Goal: Information Seeking & Learning: Learn about a topic

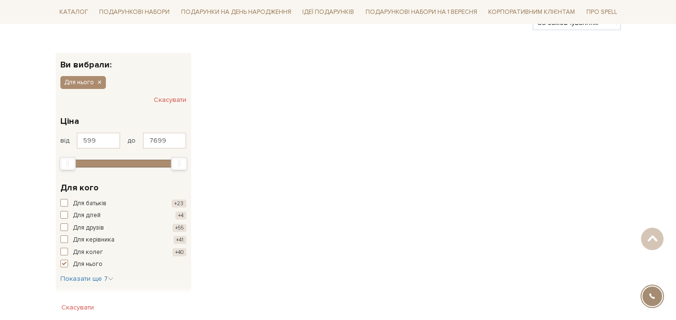
scroll to position [155, 0]
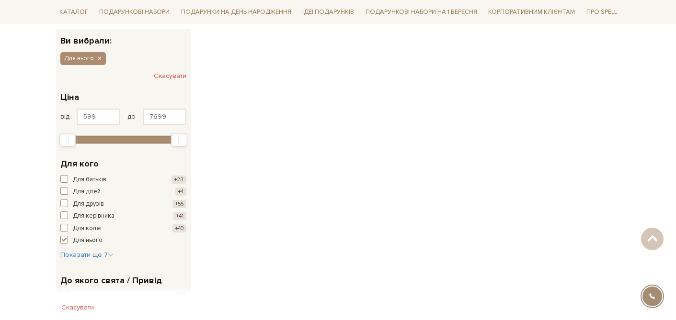
click at [64, 239] on span "button" at bounding box center [64, 240] width 8 height 8
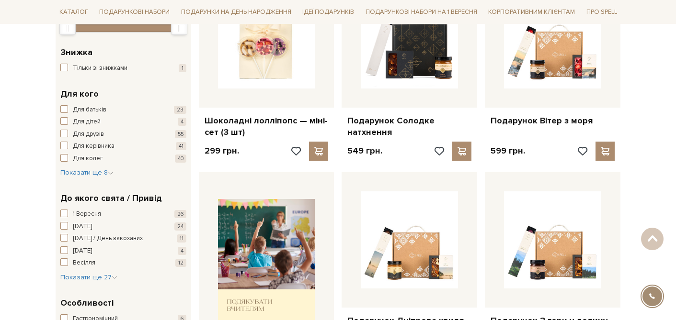
scroll to position [218, 0]
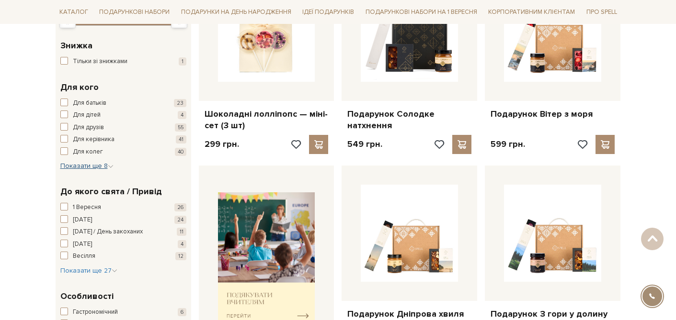
click at [105, 167] on span "Показати ще 8" at bounding box center [86, 166] width 53 height 8
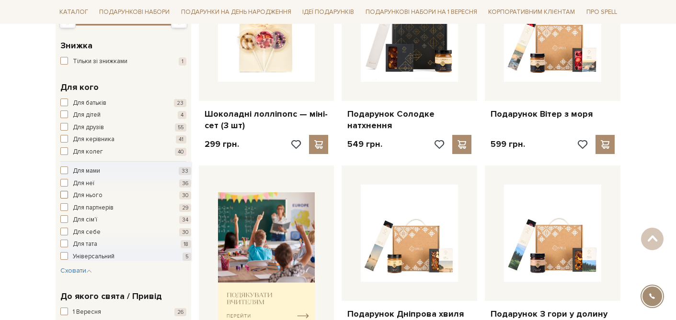
click at [64, 194] on span "button" at bounding box center [64, 195] width 8 height 8
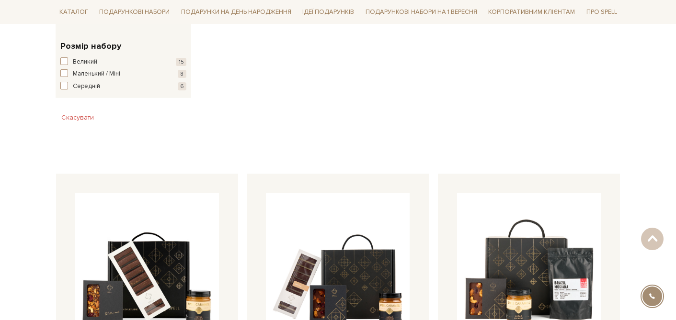
scroll to position [597, 0]
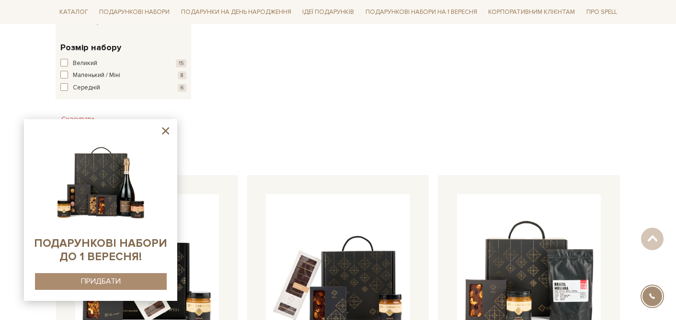
click at [162, 125] on icon at bounding box center [165, 131] width 12 height 12
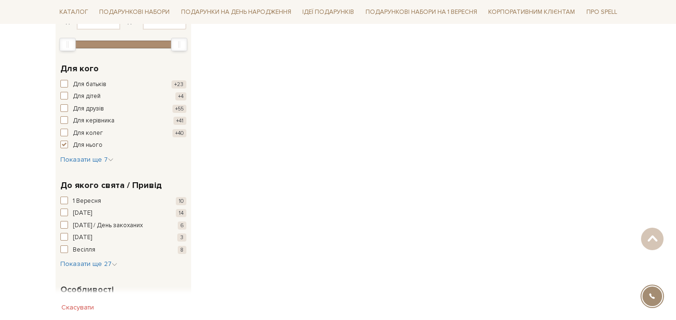
scroll to position [240, 0]
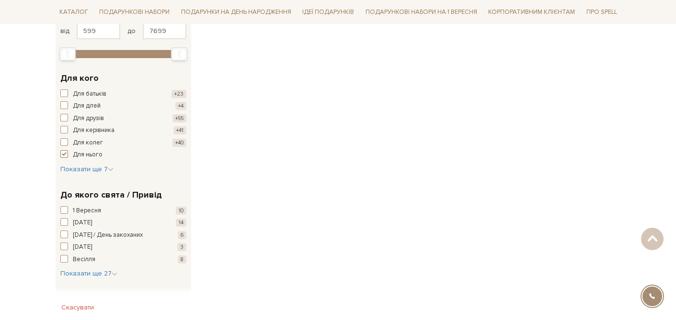
click at [67, 154] on span "button" at bounding box center [64, 154] width 8 height 8
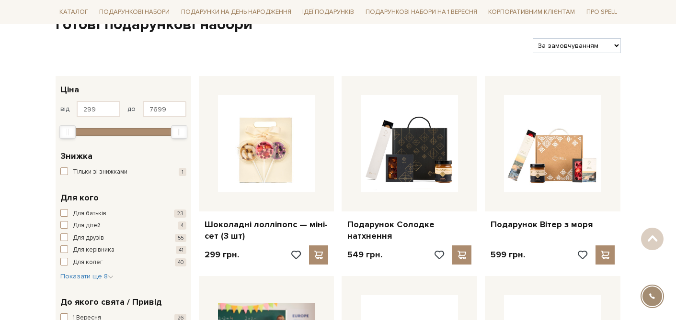
scroll to position [113, 0]
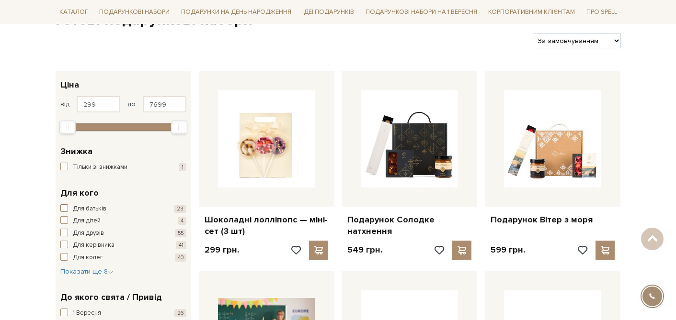
click at [62, 207] on span "button" at bounding box center [64, 208] width 8 height 8
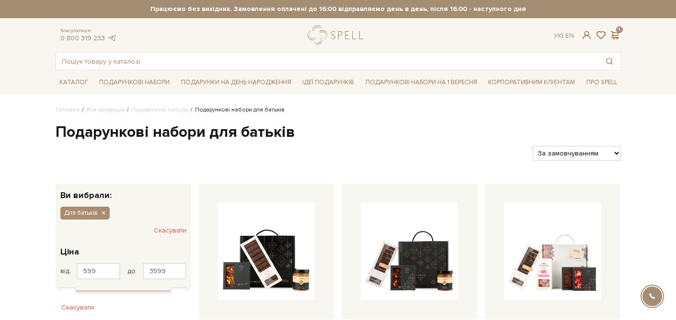
click at [152, 230] on div "Скасувати" at bounding box center [123, 230] width 126 height 15
click at [159, 229] on button "Скасувати" at bounding box center [170, 230] width 33 height 15
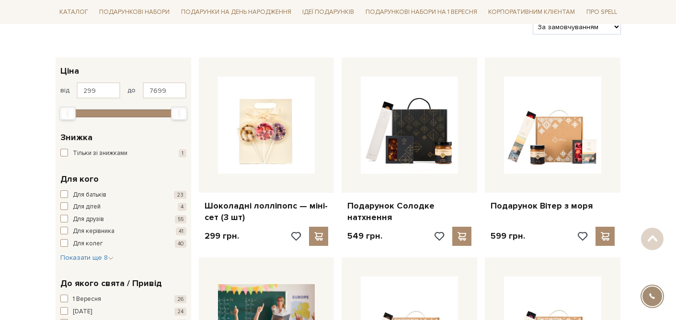
scroll to position [157, 0]
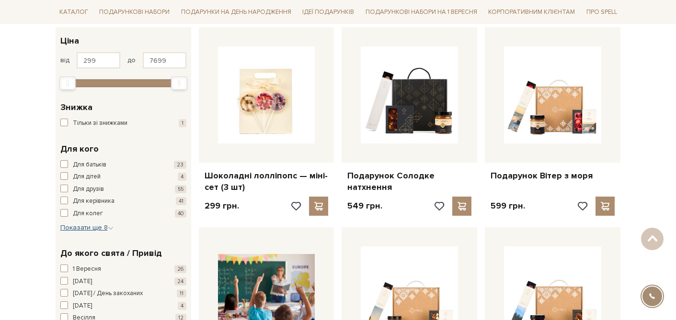
click at [112, 225] on span "Показати ще 8" at bounding box center [86, 228] width 53 height 8
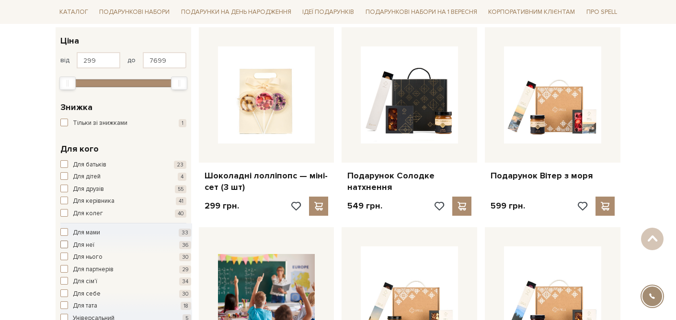
click at [66, 244] on span "button" at bounding box center [64, 245] width 8 height 8
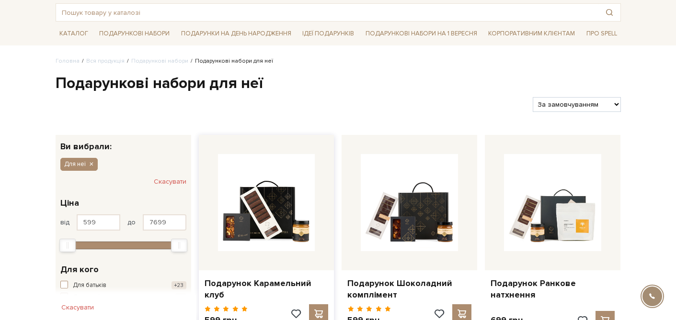
scroll to position [63, 0]
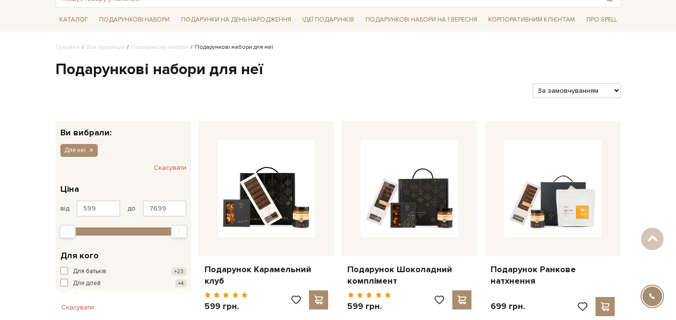
click at [167, 168] on button "Скасувати" at bounding box center [170, 167] width 33 height 15
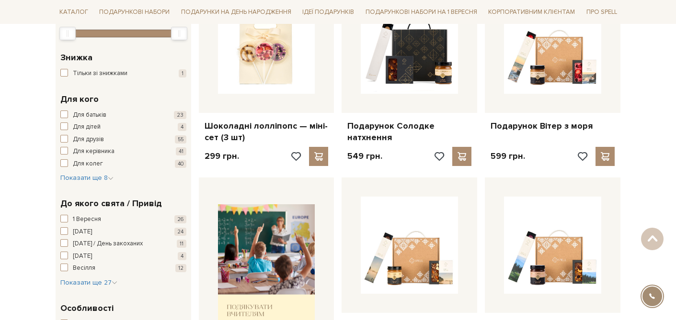
scroll to position [218, 0]
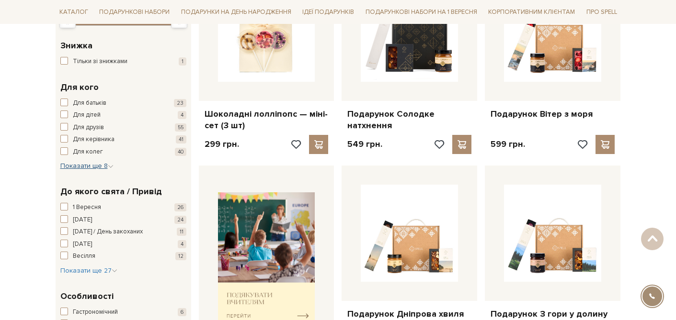
click at [96, 167] on span "Показати ще 8" at bounding box center [86, 166] width 53 height 8
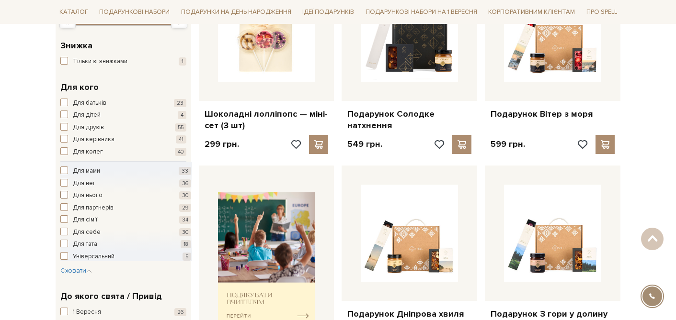
click at [64, 195] on span "button" at bounding box center [64, 195] width 8 height 8
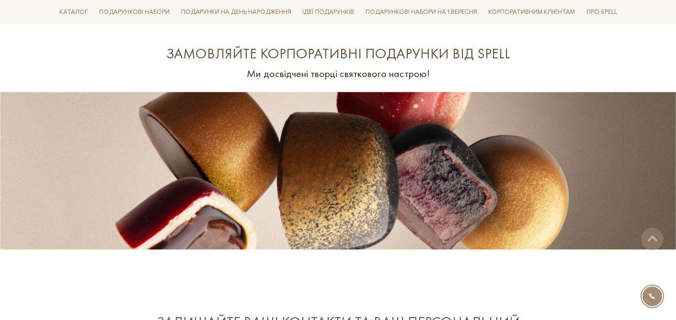
scroll to position [2364, 0]
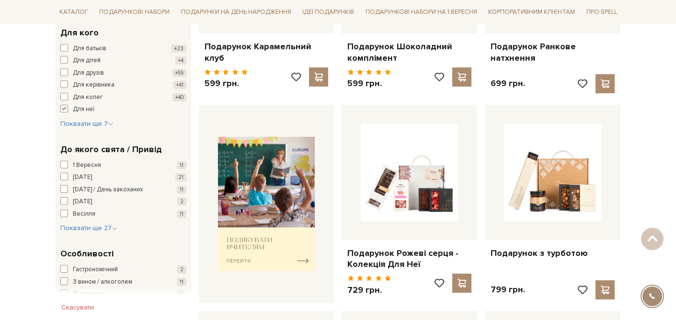
scroll to position [258, 0]
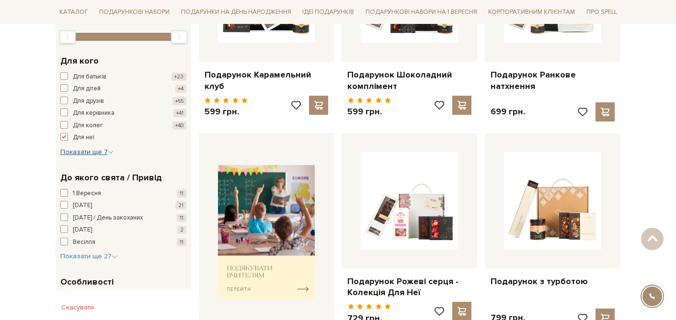
click at [101, 153] on span "Показати ще 7" at bounding box center [86, 152] width 53 height 8
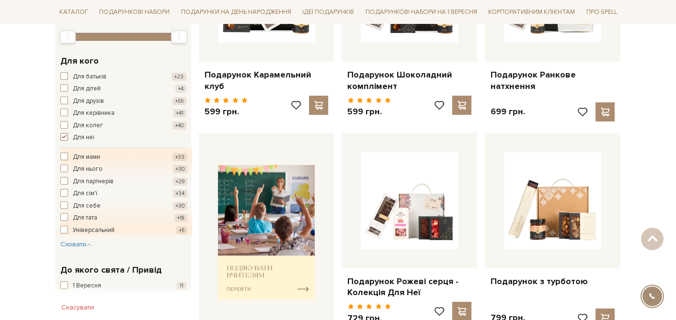
click at [65, 137] on span "button" at bounding box center [64, 137] width 8 height 8
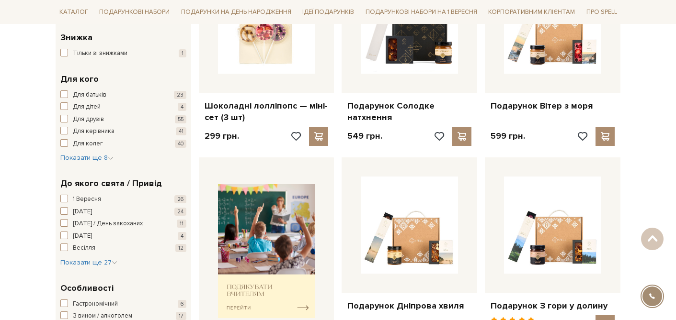
scroll to position [217, 0]
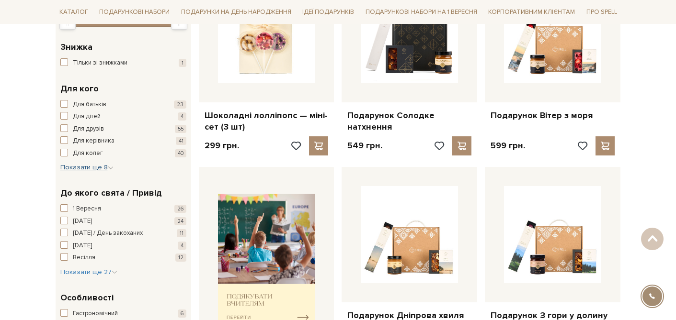
click at [106, 168] on span "Показати ще 8" at bounding box center [86, 167] width 53 height 8
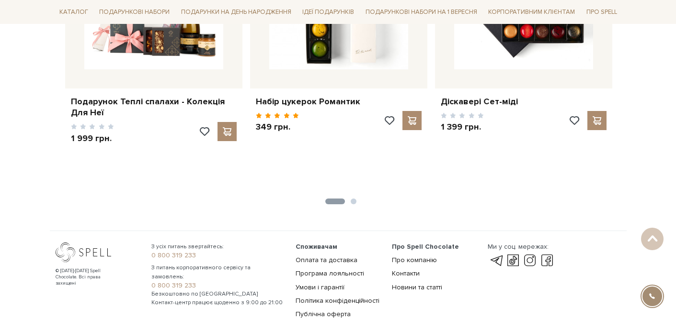
scroll to position [1645, 0]
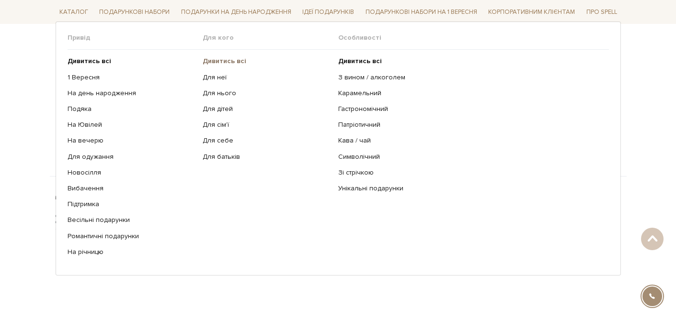
click at [212, 64] on b "Дивитись всі" at bounding box center [225, 61] width 44 height 8
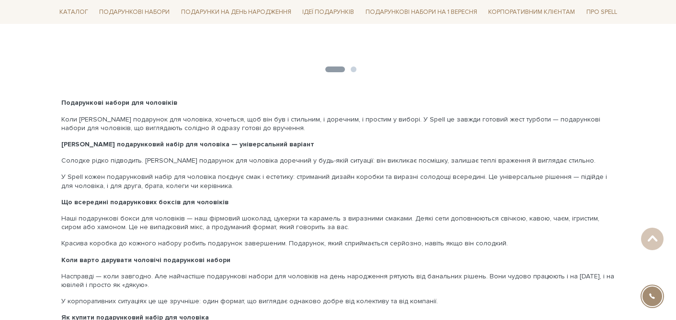
scroll to position [2530, 0]
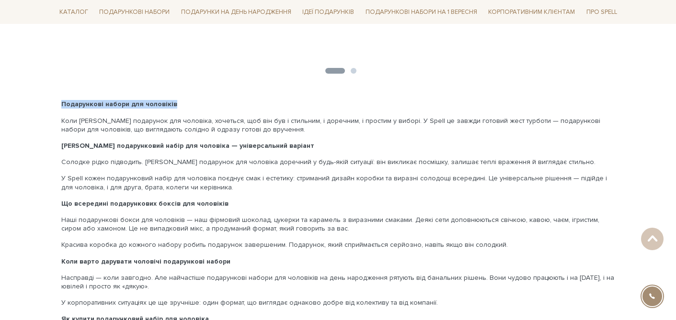
drag, startPoint x: 172, startPoint y: 104, endPoint x: 56, endPoint y: 102, distance: 116.3
click at [56, 102] on div "Подарункові набори для чоловіків Коли шукаєш подарунок для чоловіка, хочеться, …" at bounding box center [338, 261] width 565 height 323
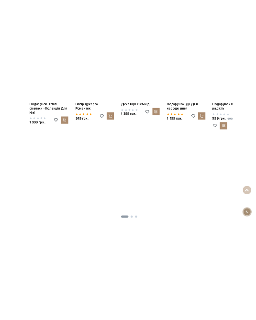
scroll to position [2371, 0]
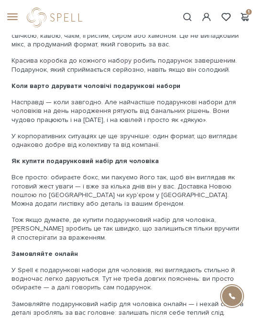
drag, startPoint x: 153, startPoint y: 144, endPoint x: 4, endPoint y: 143, distance: 149.4
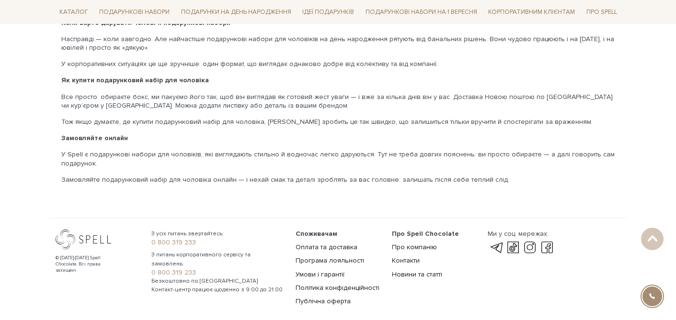
scroll to position [2774, 0]
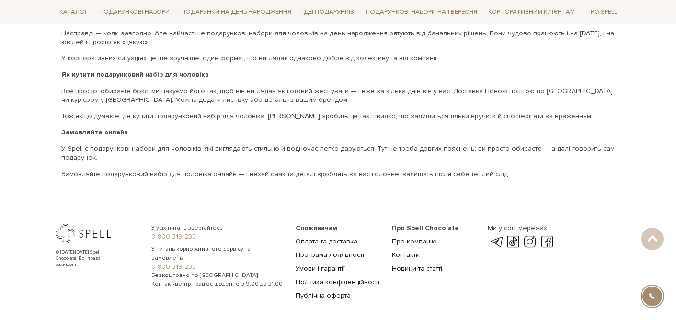
click at [336, 126] on div "Подарункові набори для чоловіків Коли шукаєш подарунок для чоловіка, хочеться, …" at bounding box center [338, 16] width 565 height 323
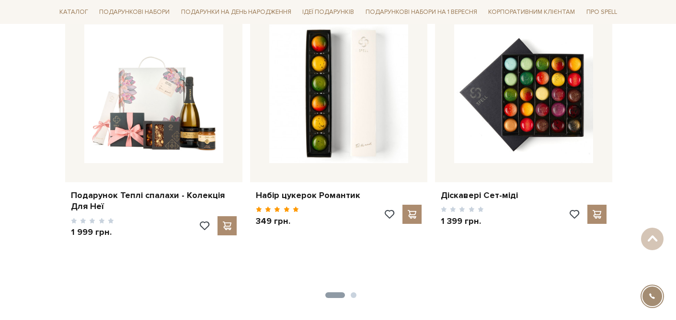
scroll to position [2191, 0]
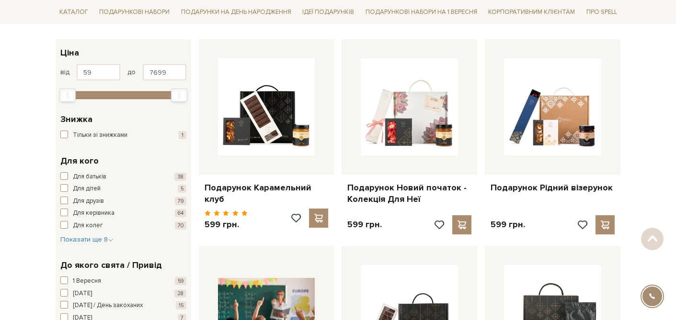
scroll to position [154, 0]
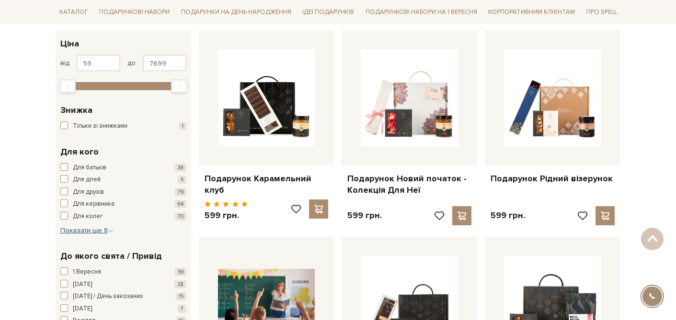
click at [110, 231] on icon "button" at bounding box center [111, 231] width 6 height 6
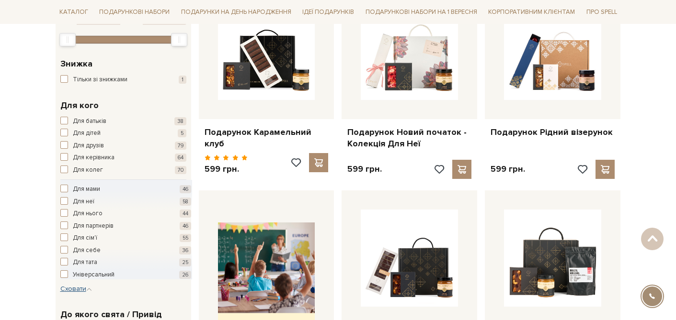
scroll to position [202, 0]
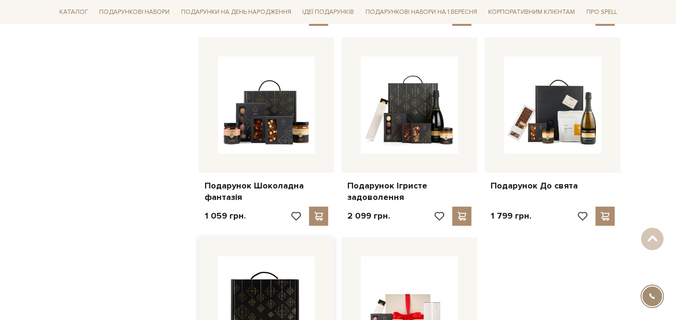
scroll to position [1633, 0]
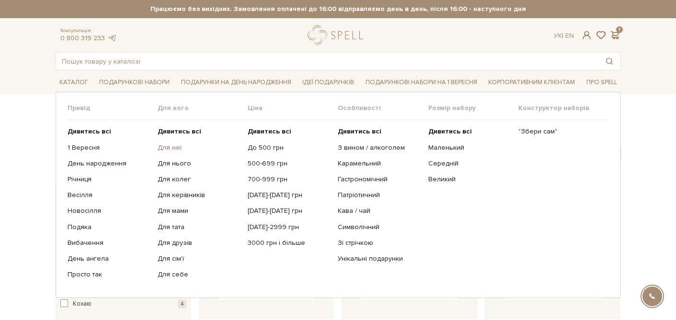
click at [163, 150] on link "Для неї" at bounding box center [199, 148] width 83 height 9
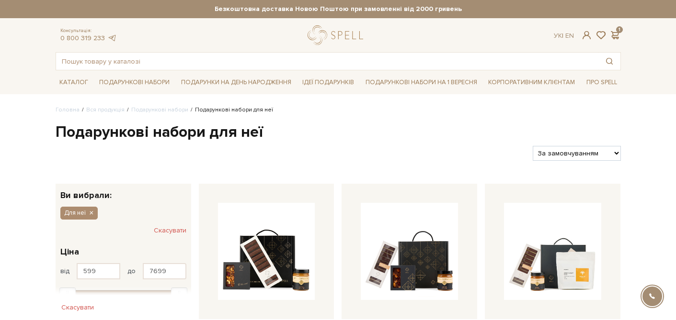
click at [174, 234] on button "Скасувати" at bounding box center [170, 230] width 33 height 15
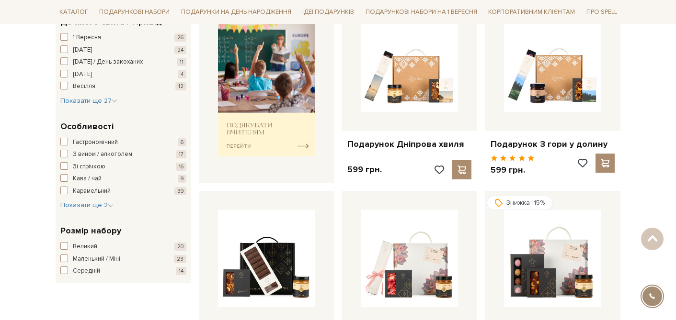
scroll to position [390, 0]
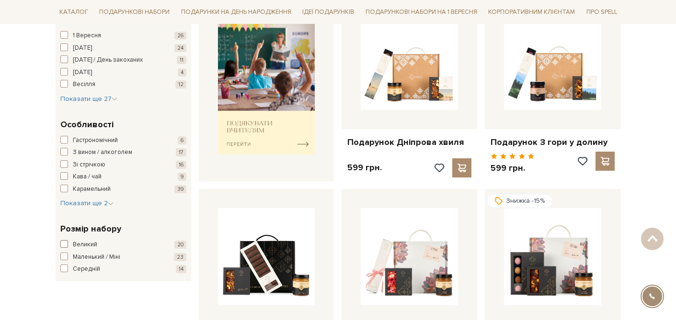
click at [67, 247] on span "button" at bounding box center [64, 244] width 8 height 8
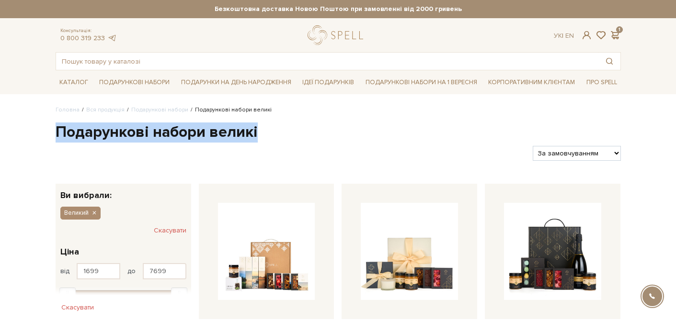
drag, startPoint x: 256, startPoint y: 132, endPoint x: 56, endPoint y: 128, distance: 199.2
click at [56, 128] on h1 "Подарункові набори великі" at bounding box center [338, 133] width 565 height 20
copy h1 "Подарункові набори великі"
click at [167, 236] on button "Скасувати" at bounding box center [170, 230] width 33 height 15
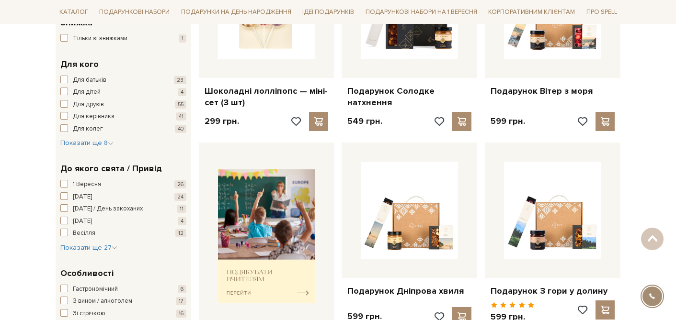
scroll to position [251, 0]
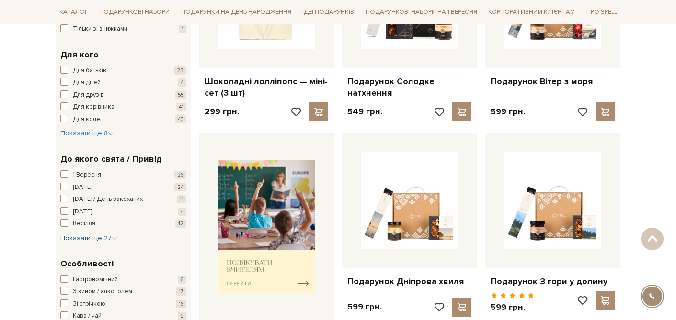
click at [99, 240] on span "Показати ще 27" at bounding box center [88, 238] width 57 height 8
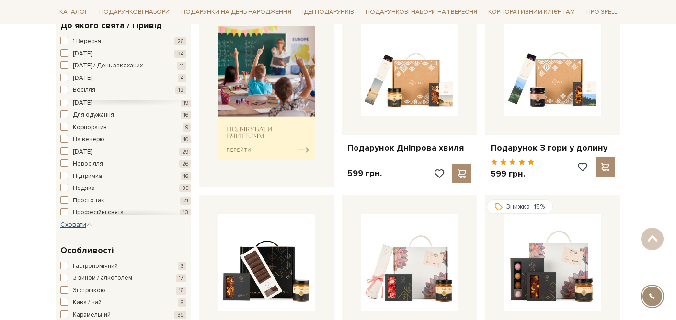
scroll to position [151, 0]
click at [65, 148] on span "button" at bounding box center [64, 151] width 8 height 8
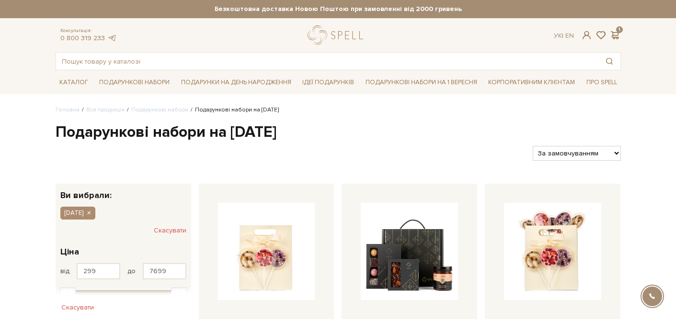
drag, startPoint x: 304, startPoint y: 131, endPoint x: 56, endPoint y: 130, distance: 248.0
click at [56, 130] on h1 "Подарункові набори на Новий рік" at bounding box center [338, 133] width 565 height 20
copy h1 "Подарункові набори на Новий рік"
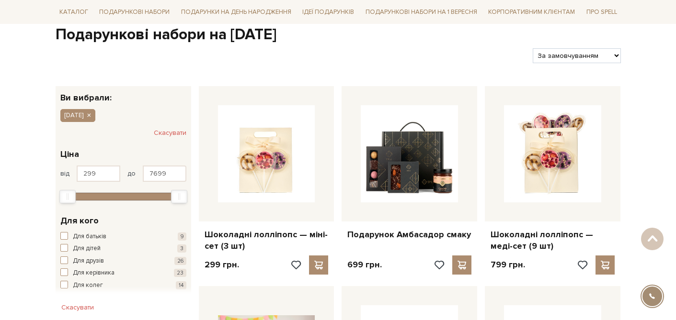
click at [162, 128] on button "Скасувати" at bounding box center [170, 132] width 33 height 15
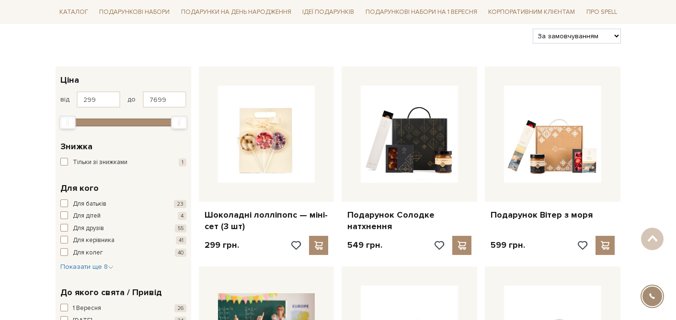
scroll to position [121, 0]
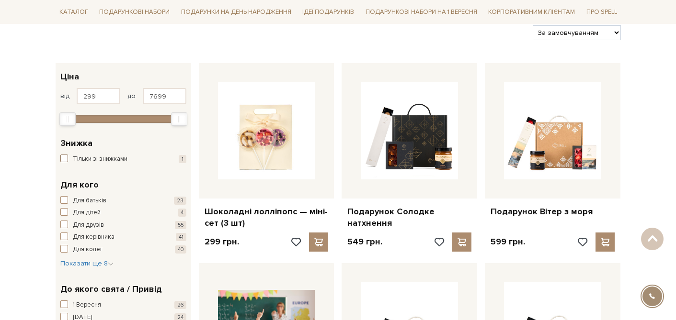
click at [66, 155] on span "button" at bounding box center [64, 159] width 8 height 8
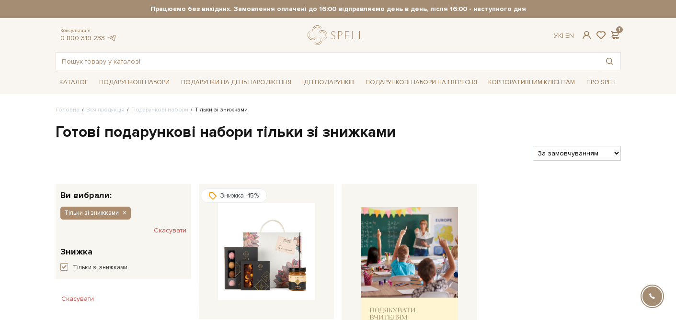
click at [160, 230] on button "Скасувати" at bounding box center [170, 230] width 33 height 15
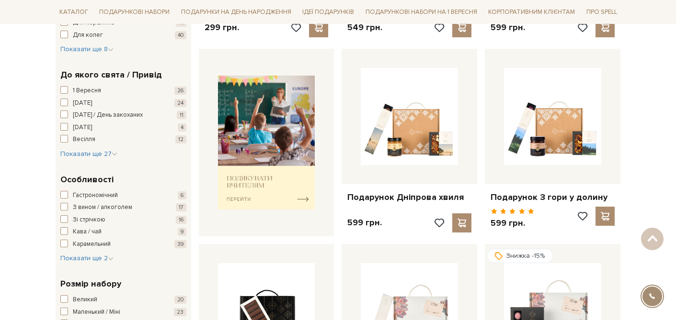
scroll to position [324, 0]
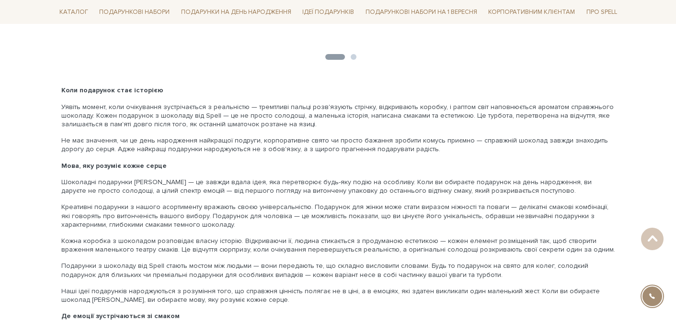
scroll to position [1799, 0]
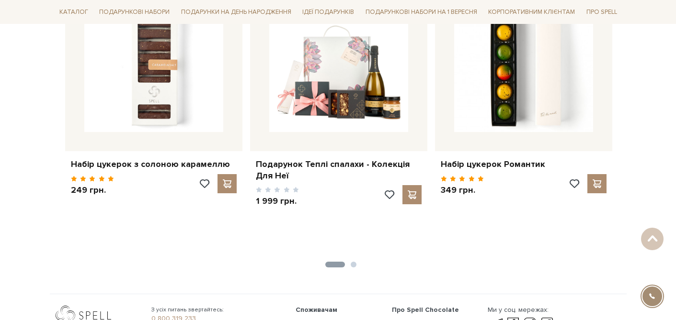
scroll to position [995, 0]
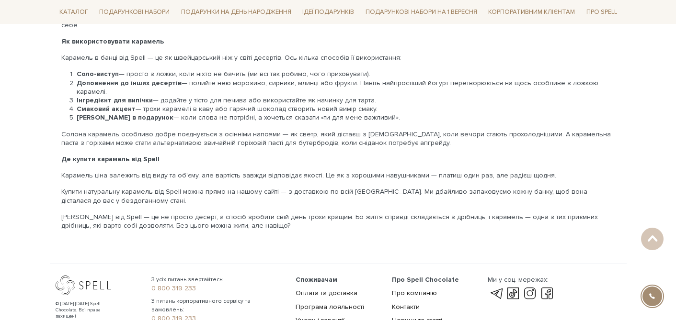
scroll to position [1446, 0]
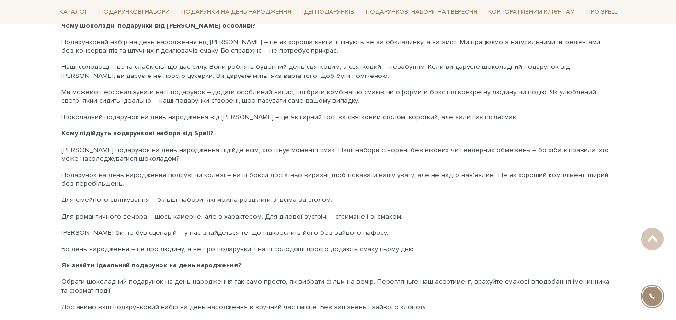
scroll to position [2120, 0]
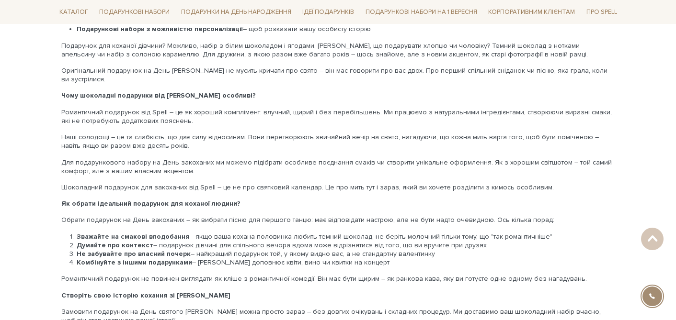
scroll to position [1869, 0]
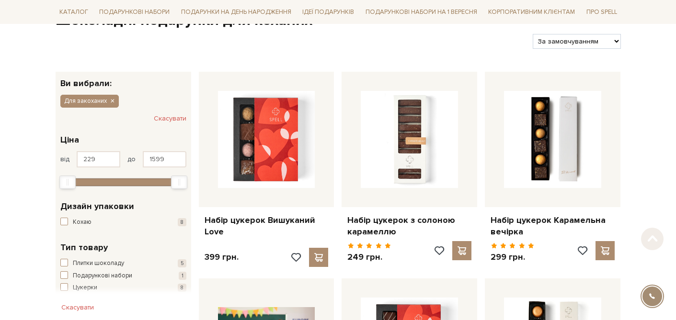
scroll to position [139, 0]
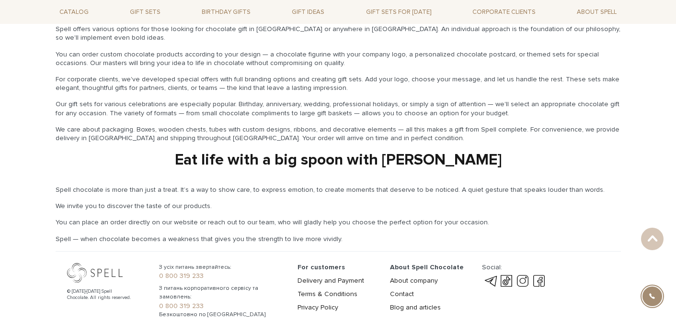
scroll to position [1538, 0]
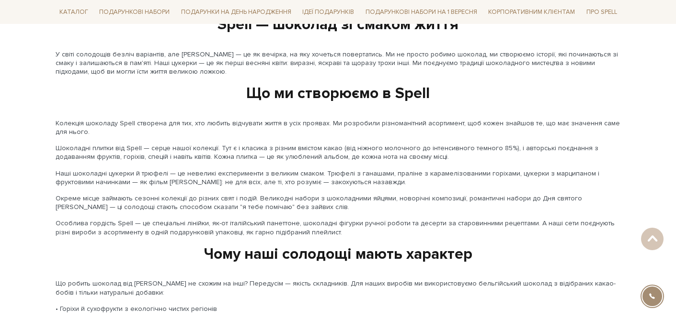
scroll to position [1110, 0]
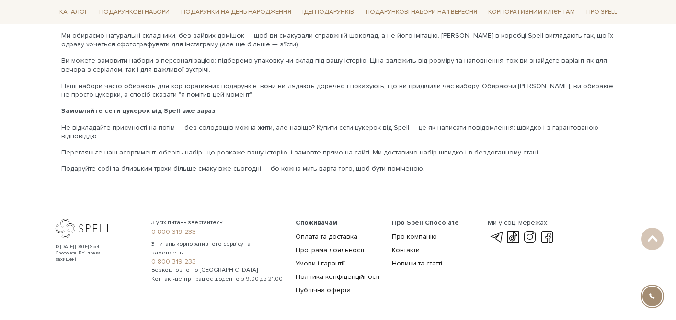
scroll to position [2086, 0]
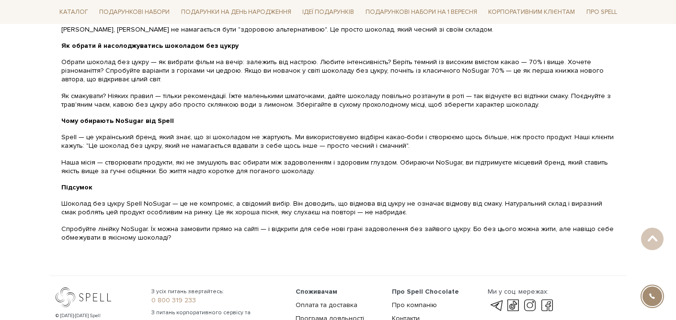
scroll to position [1499, 0]
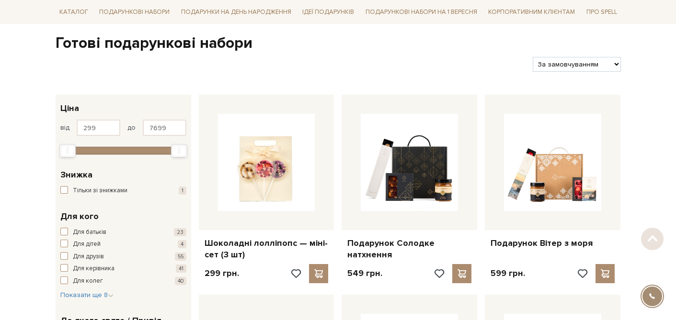
scroll to position [128, 0]
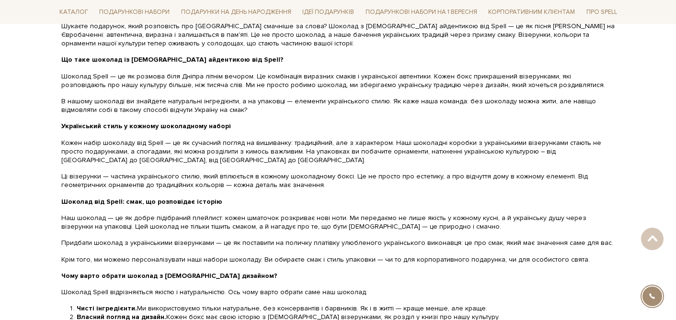
scroll to position [1904, 0]
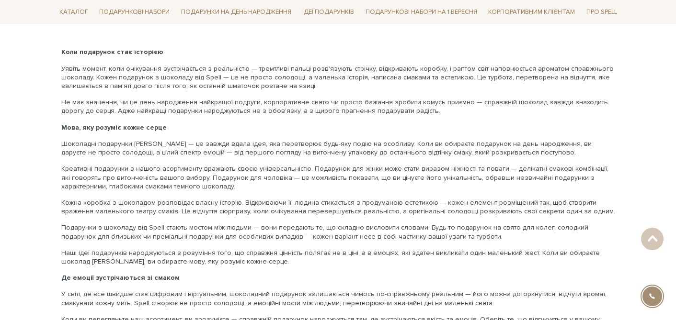
scroll to position [1811, 0]
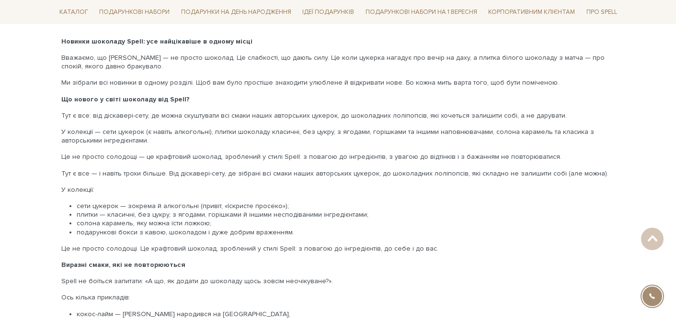
scroll to position [1793, 0]
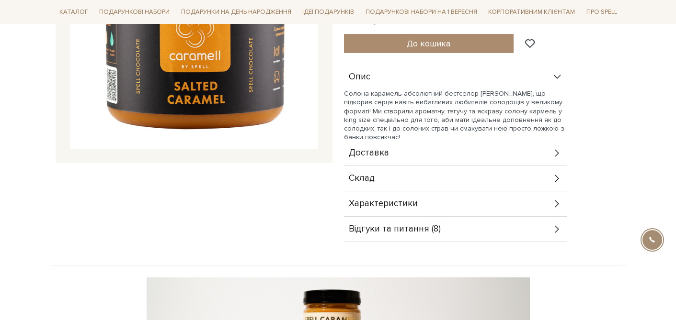
scroll to position [240, 0]
click at [554, 152] on icon at bounding box center [557, 152] width 11 height 11
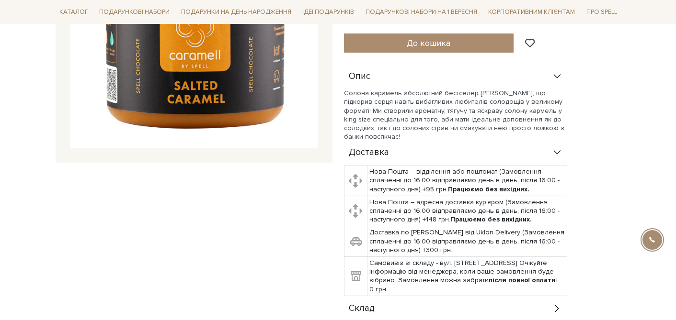
click at [554, 152] on icon at bounding box center [557, 152] width 11 height 11
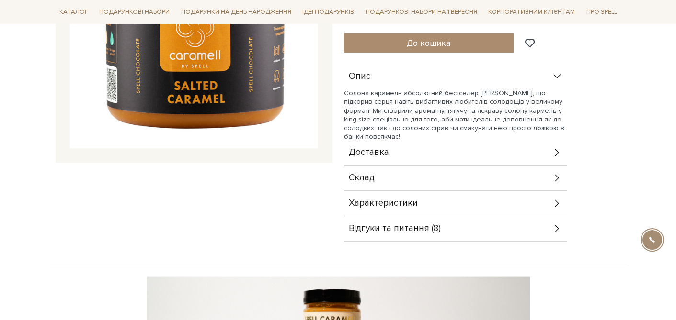
click at [556, 175] on icon at bounding box center [557, 178] width 11 height 11
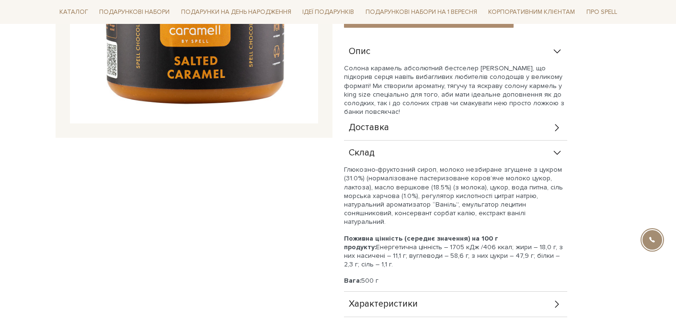
scroll to position [300, 0]
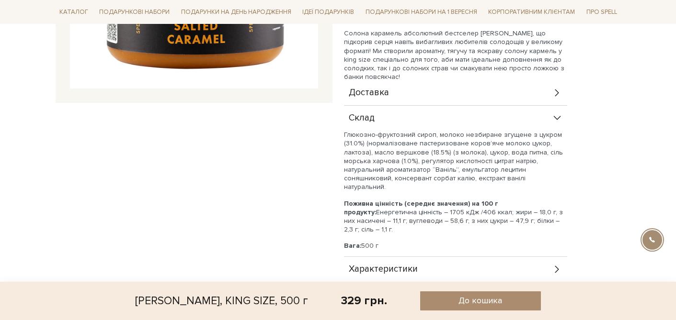
click at [551, 110] on div "Склад" at bounding box center [455, 118] width 223 height 25
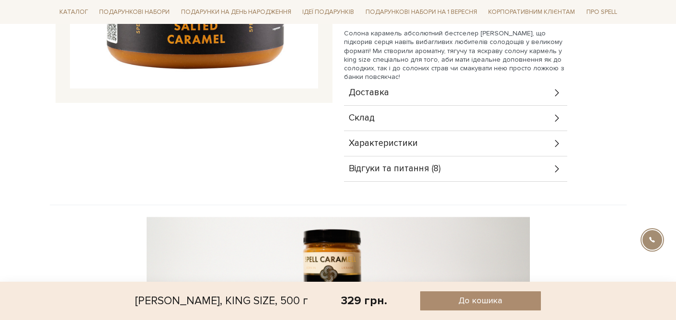
scroll to position [333, 0]
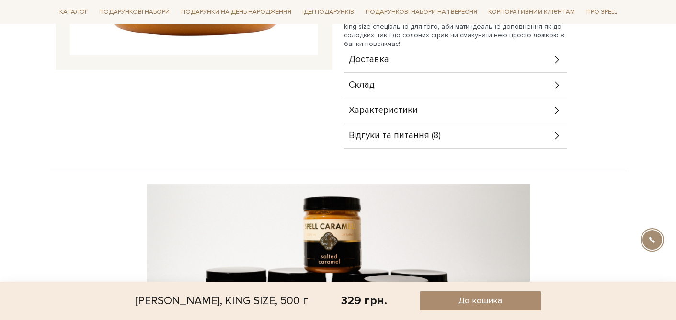
click at [552, 110] on icon at bounding box center [557, 110] width 11 height 11
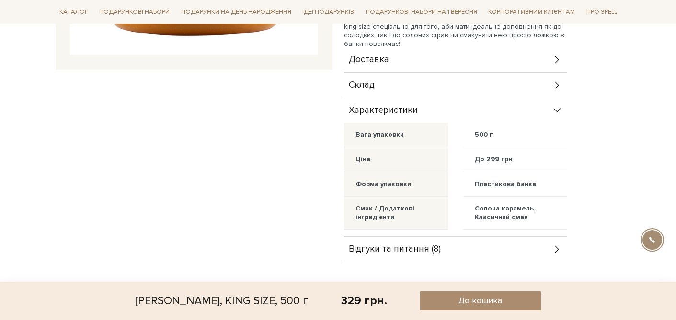
click at [553, 106] on icon at bounding box center [557, 110] width 11 height 11
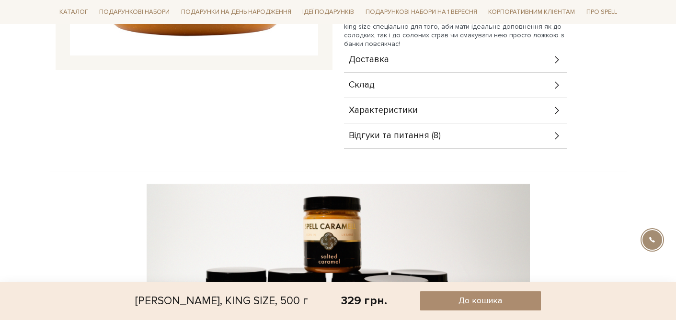
click at [538, 135] on div "Відгуки та питання (8)" at bounding box center [455, 136] width 223 height 25
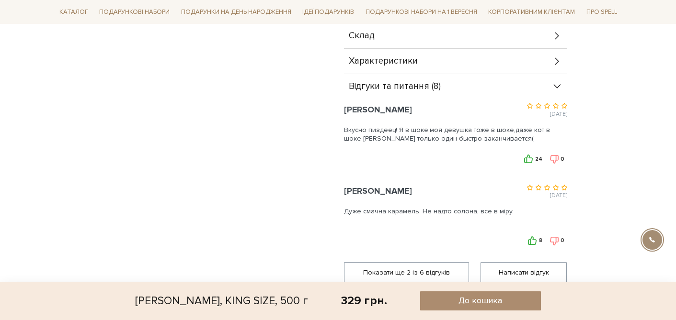
scroll to position [383, 0]
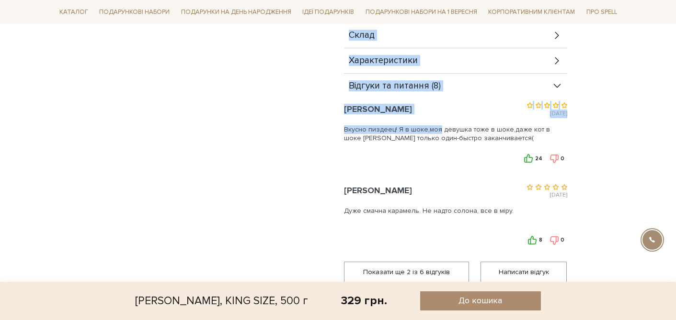
drag, startPoint x: 395, startPoint y: 132, endPoint x: 334, endPoint y: 131, distance: 60.8
click at [334, 131] on div "Солона карамель, KING SIZE, 500 г 5/5 Солона карамель, KING SIZE, 500 г 5/5 329…" at bounding box center [338, 26] width 576 height 567
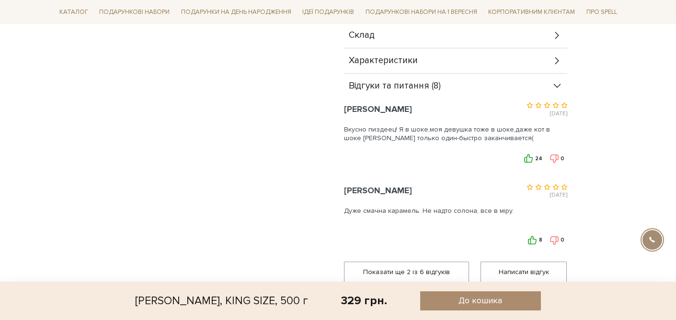
click at [358, 129] on div "Вкусно пиздеец! Я в шоке,моя девушка тоже в шоке,даже кот в шоке Минус только о…" at bounding box center [455, 133] width 223 height 24
drag, startPoint x: 396, startPoint y: 128, endPoint x: 340, endPoint y: 127, distance: 56.5
click at [340, 127] on div "Солона карамель, KING SIZE, 500 г 5/5 329 грн. Оплата частинами: До кошика" at bounding box center [482, 14] width 288 height 543
click at [334, 112] on div at bounding box center [334, 112] width 0 height 0
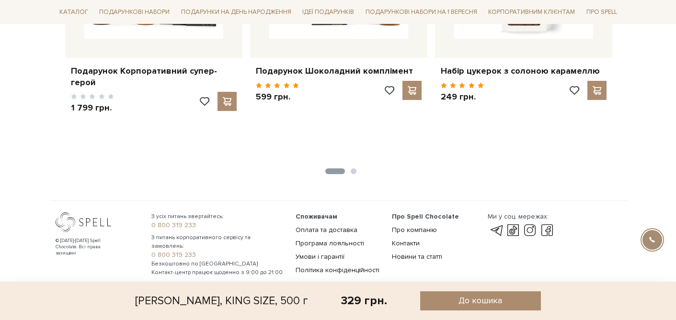
scroll to position [2238, 0]
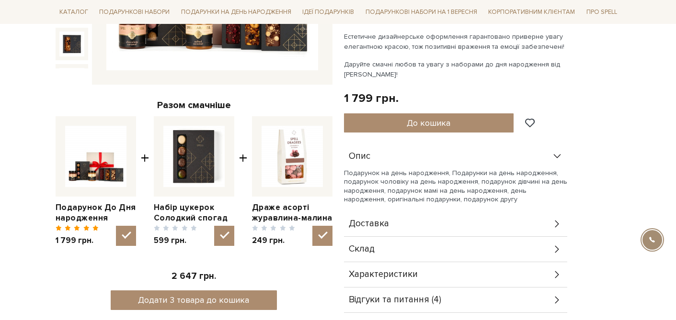
scroll to position [318, 0]
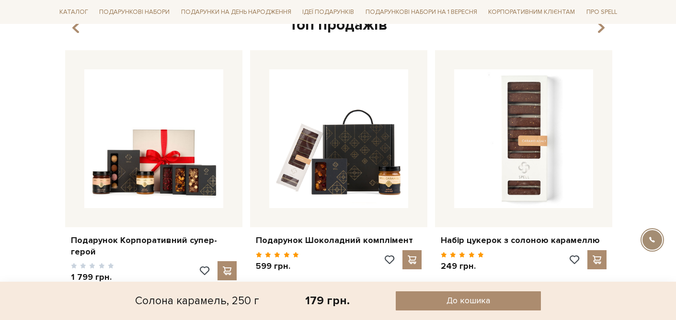
scroll to position [2017, 0]
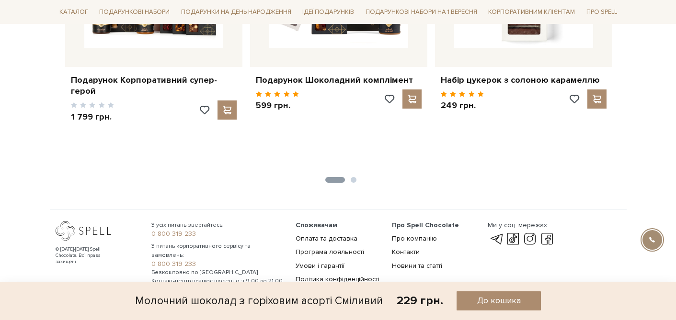
scroll to position [1466, 0]
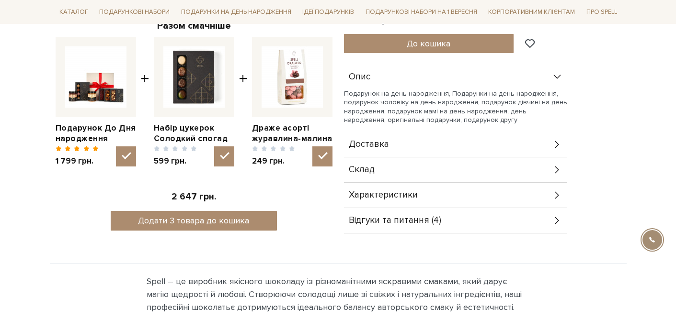
scroll to position [372, 0]
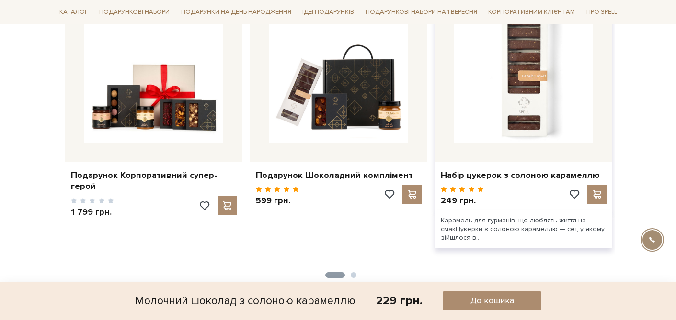
scroll to position [1328, 0]
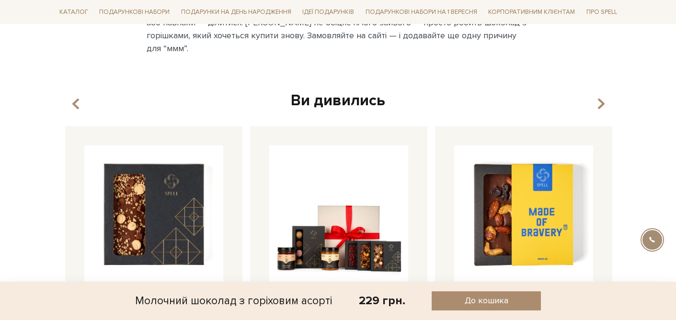
scroll to position [947, 0]
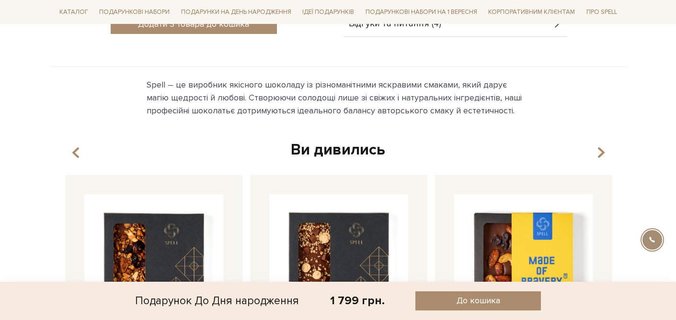
scroll to position [462, 0]
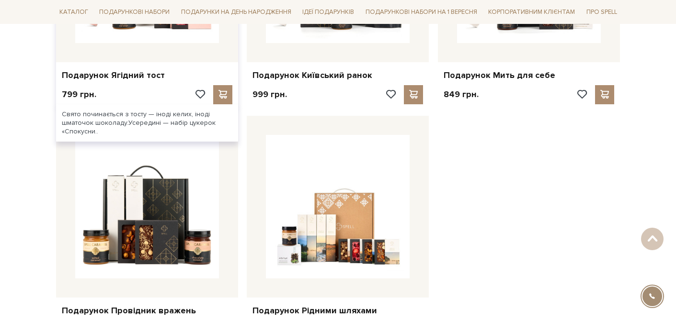
scroll to position [2009, 0]
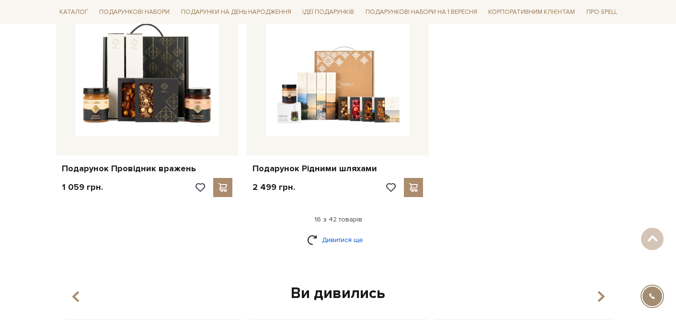
click at [336, 242] on link "Дивитися ще" at bounding box center [338, 240] width 62 height 17
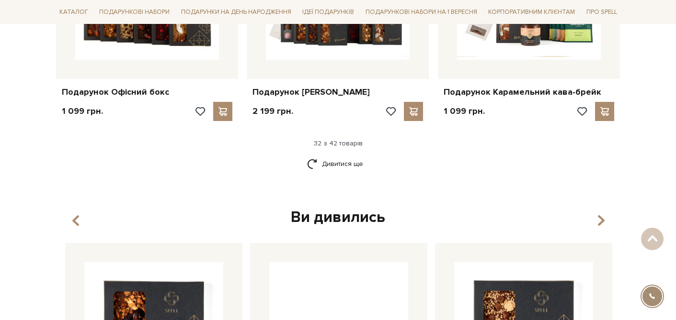
scroll to position [3294, 0]
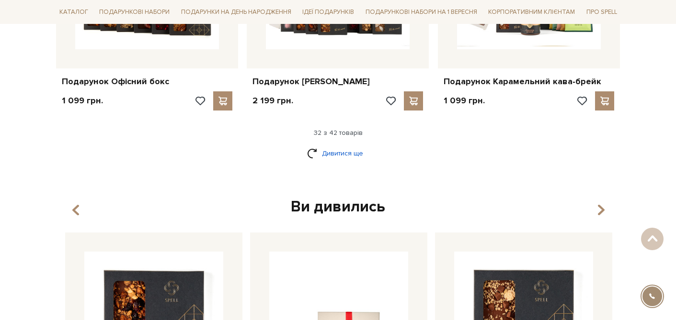
click at [345, 154] on link "Дивитися ще" at bounding box center [338, 153] width 62 height 17
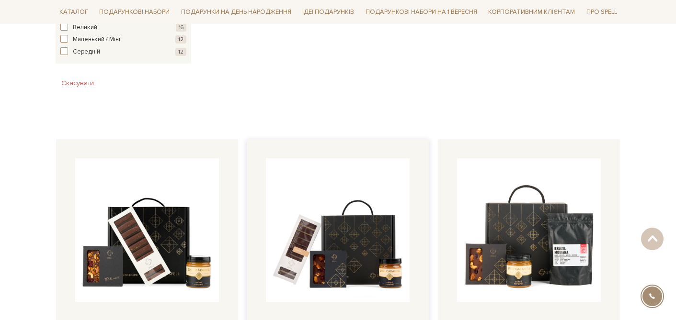
scroll to position [726, 0]
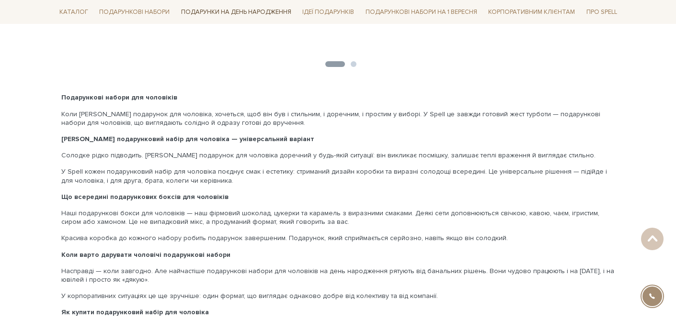
scroll to position [2563, 0]
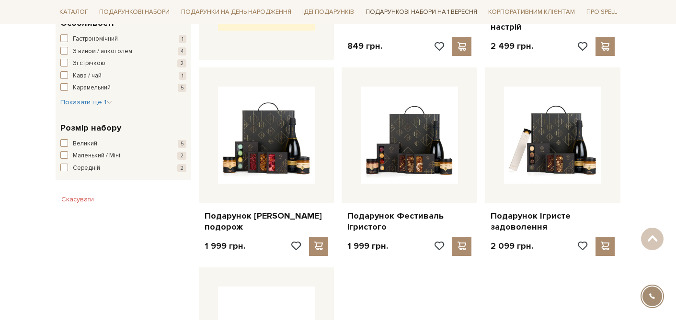
scroll to position [368, 0]
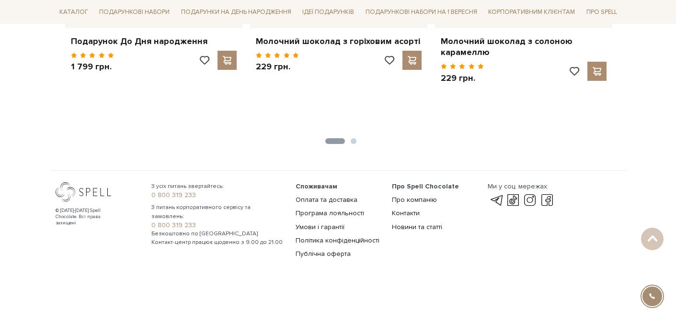
scroll to position [1402, 0]
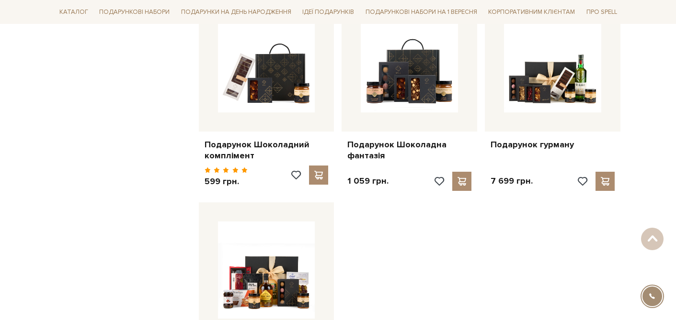
scroll to position [1391, 0]
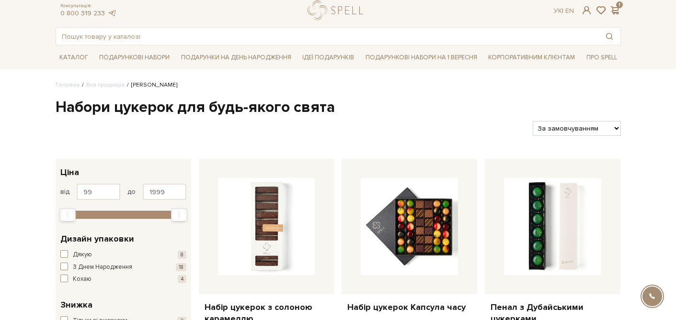
scroll to position [26, 0]
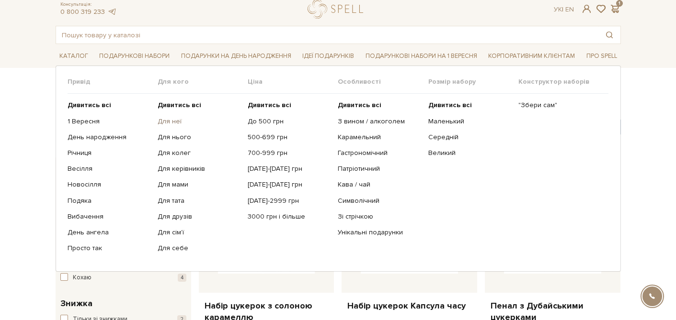
click at [163, 120] on link "Для неї" at bounding box center [199, 121] width 83 height 9
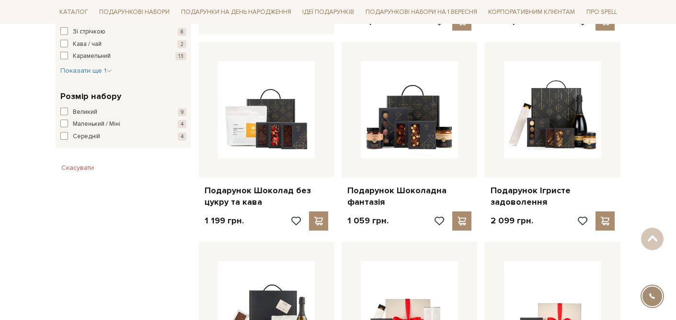
scroll to position [562, 0]
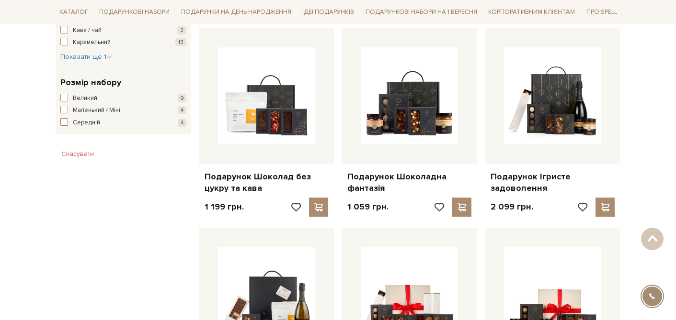
click at [63, 125] on span "button" at bounding box center [64, 122] width 8 height 8
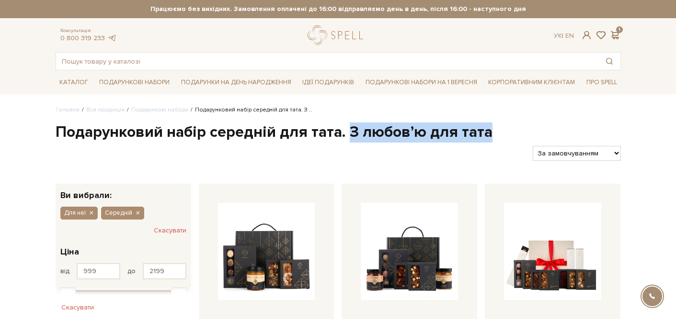
drag, startPoint x: 347, startPoint y: 131, endPoint x: 497, endPoint y: 128, distance: 149.9
click at [497, 128] on h1 "Подарунковий набір середній для тата. З любов’ю для тата" at bounding box center [338, 133] width 565 height 20
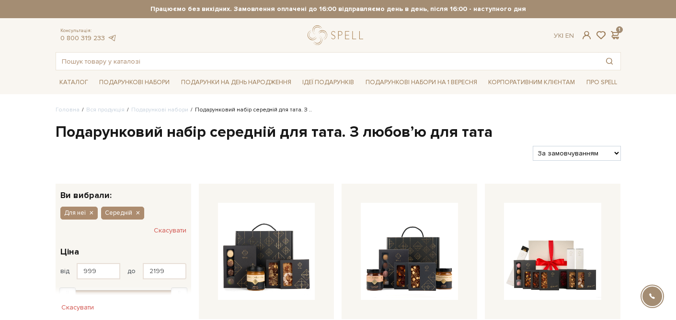
click at [264, 148] on div at bounding box center [290, 153] width 477 height 15
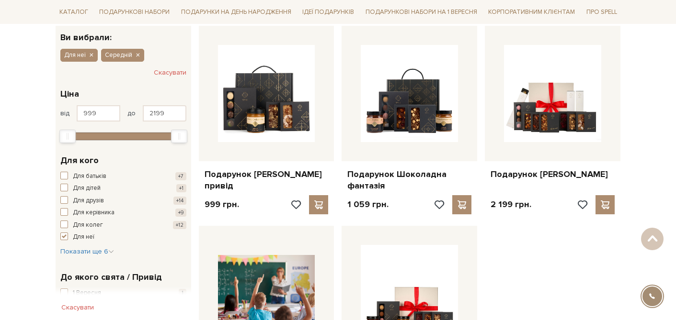
scroll to position [174, 0]
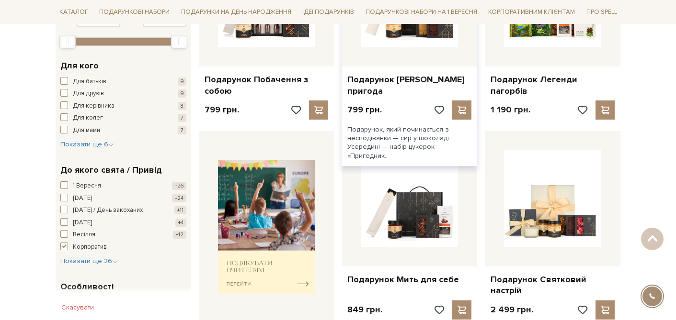
scroll to position [254, 0]
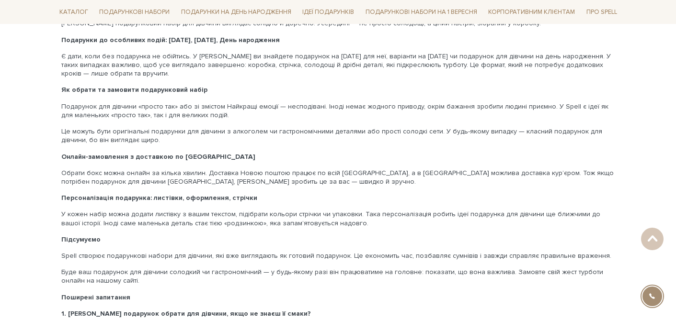
scroll to position [2032, 0]
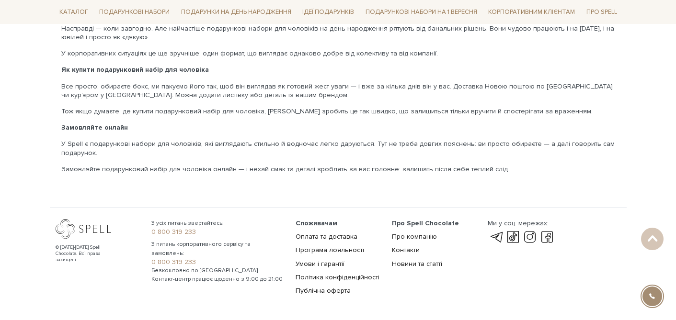
scroll to position [2817, 0]
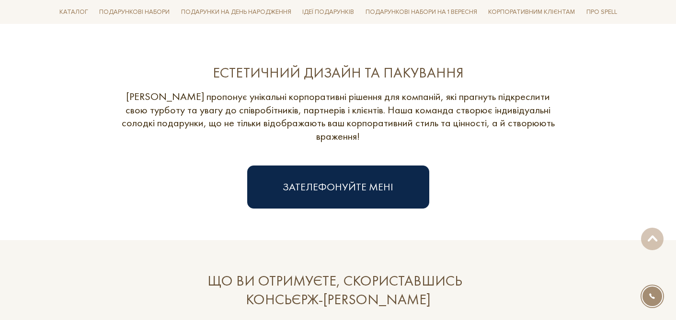
scroll to position [1366, 0]
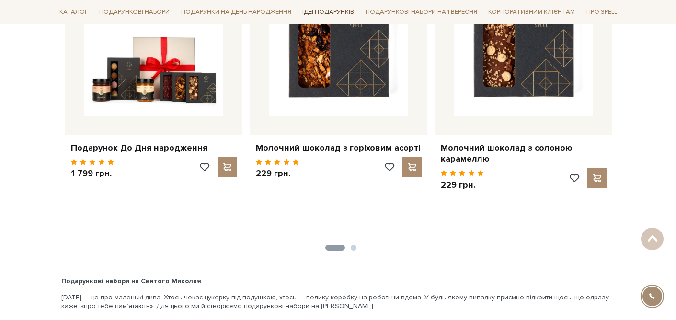
scroll to position [1521, 0]
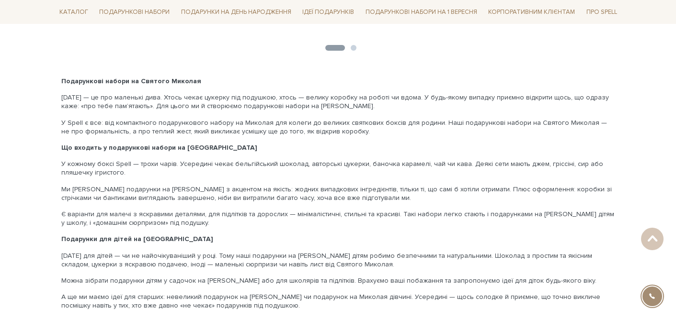
scroll to position [1745, 0]
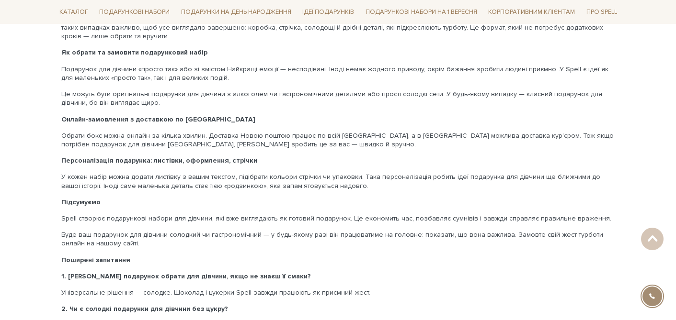
scroll to position [2195, 0]
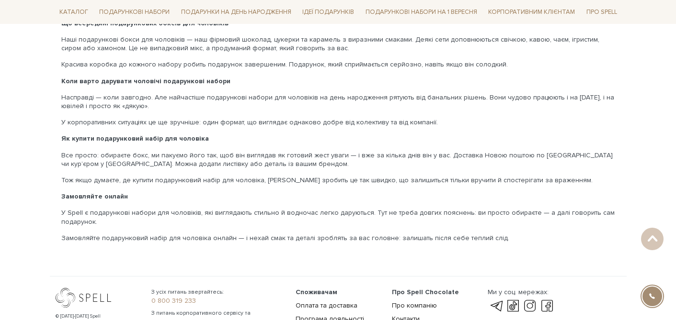
scroll to position [2775, 0]
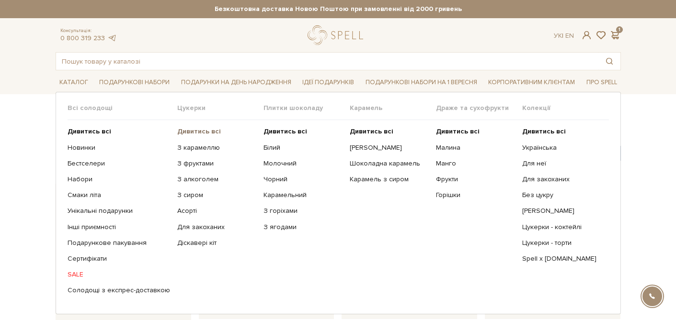
click at [206, 131] on b "Дивитись всі" at bounding box center [199, 131] width 44 height 8
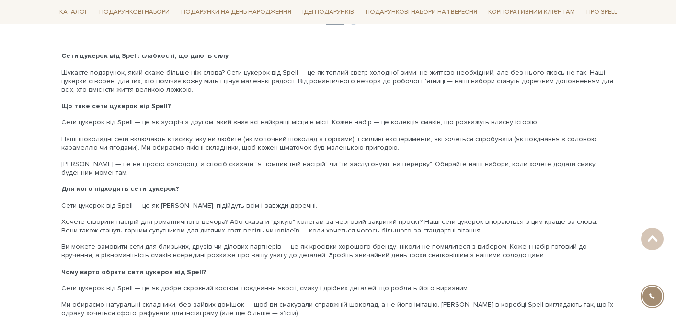
scroll to position [1765, 0]
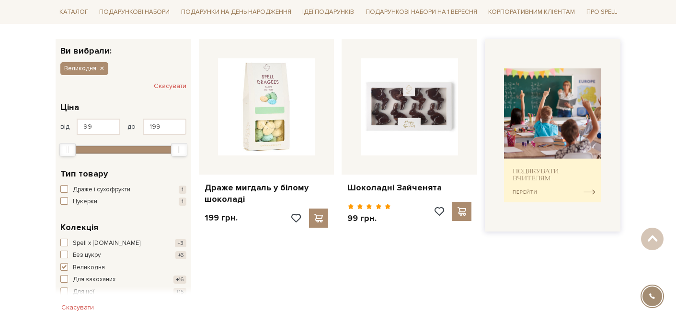
scroll to position [149, 0]
